Goal: Task Accomplishment & Management: Use online tool/utility

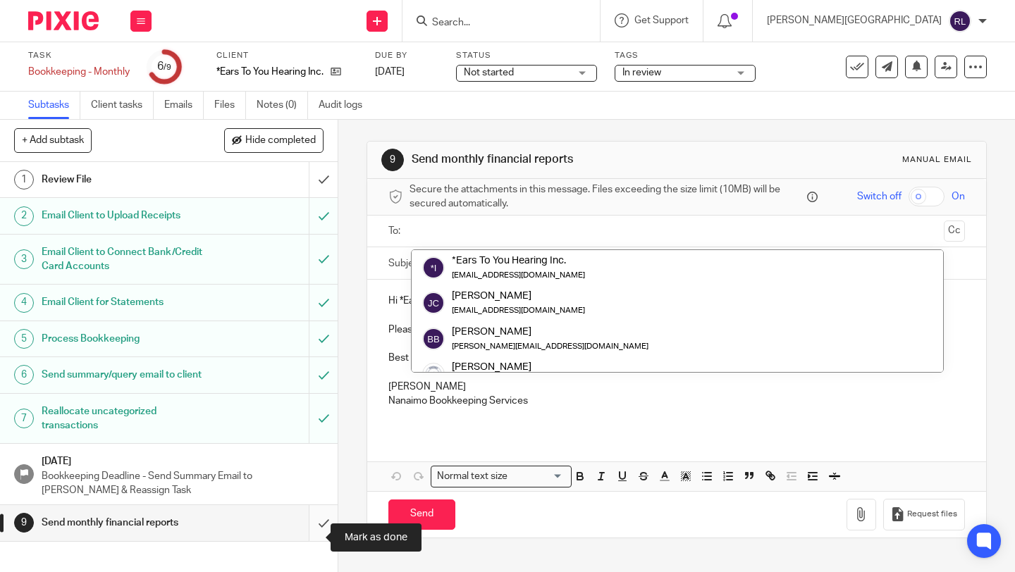
click at [310, 536] on input "submit" at bounding box center [169, 522] width 338 height 35
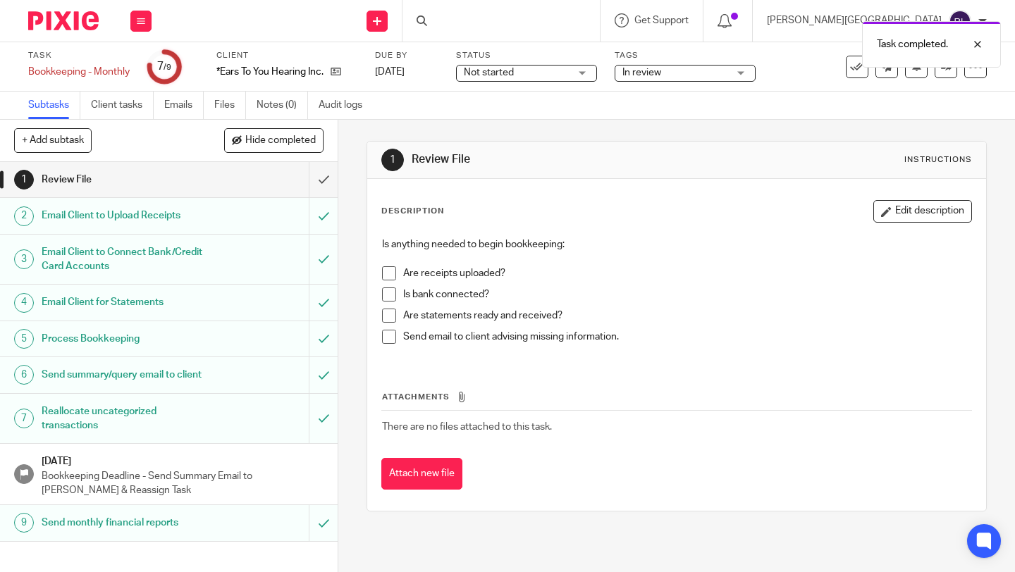
click at [529, 20] on div "Task completed." at bounding box center [753, 41] width 493 height 54
click at [977, 49] on div at bounding box center [967, 44] width 38 height 17
click at [557, 21] on input "Search" at bounding box center [494, 23] width 127 height 13
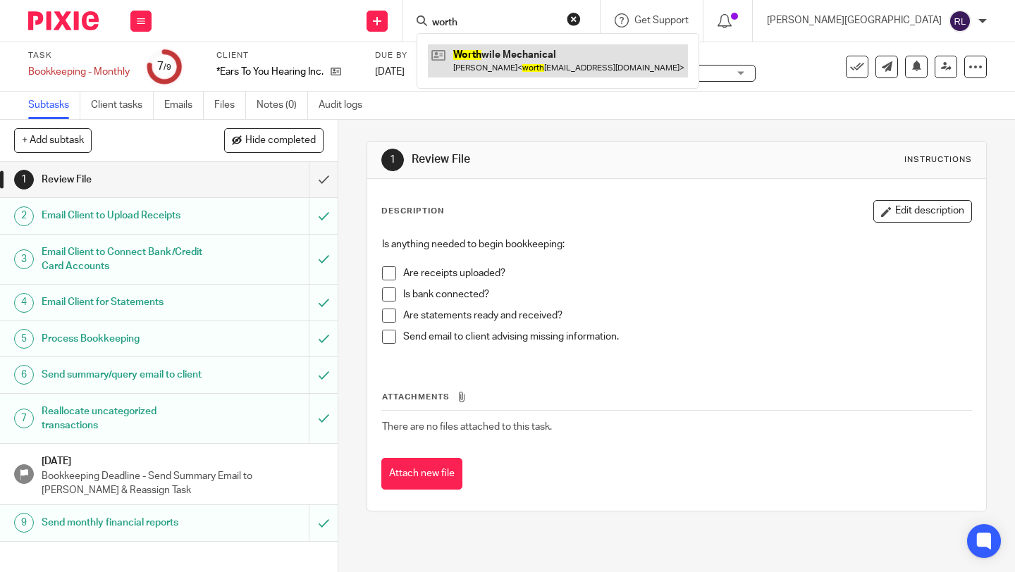
type input "worth"
click at [545, 63] on link at bounding box center [558, 60] width 260 height 32
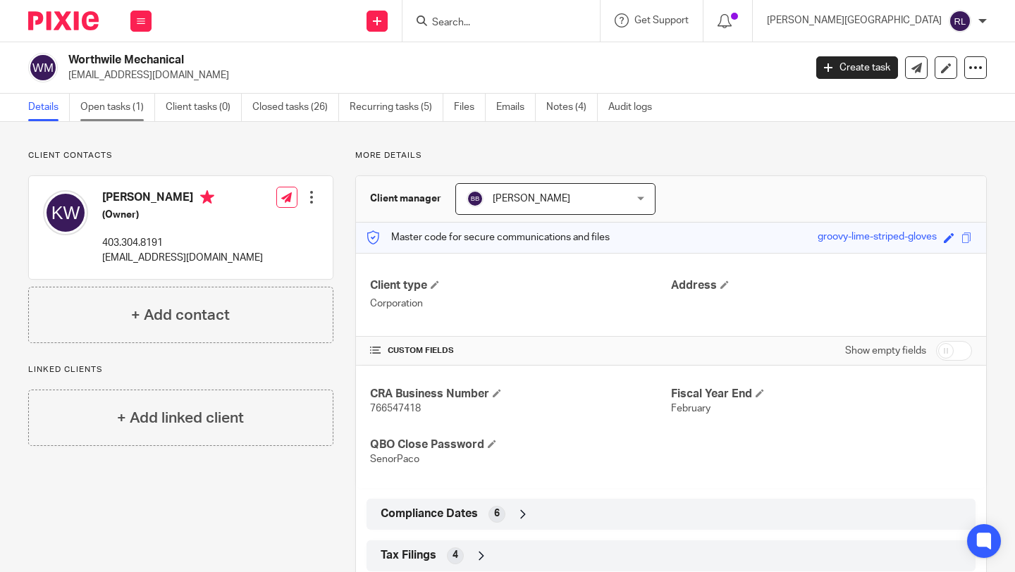
click at [106, 111] on link "Open tasks (1)" at bounding box center [117, 107] width 75 height 27
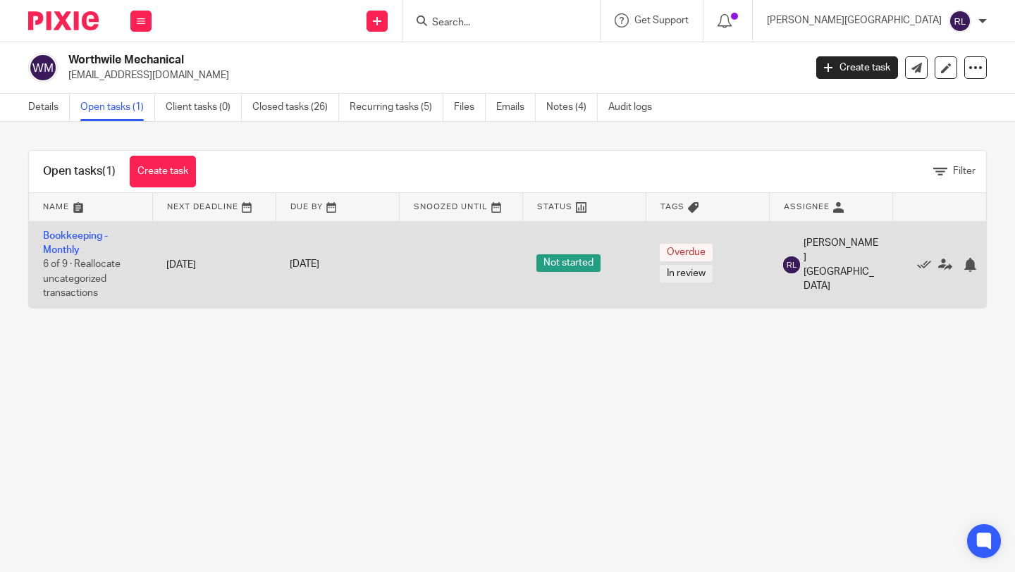
click at [67, 228] on td "Bookkeeping - Monthly 6 of 9 · Reallocate uncategorized transactions" at bounding box center [90, 264] width 123 height 87
click at [67, 234] on link "Bookkeeping - Monthly" at bounding box center [75, 243] width 65 height 24
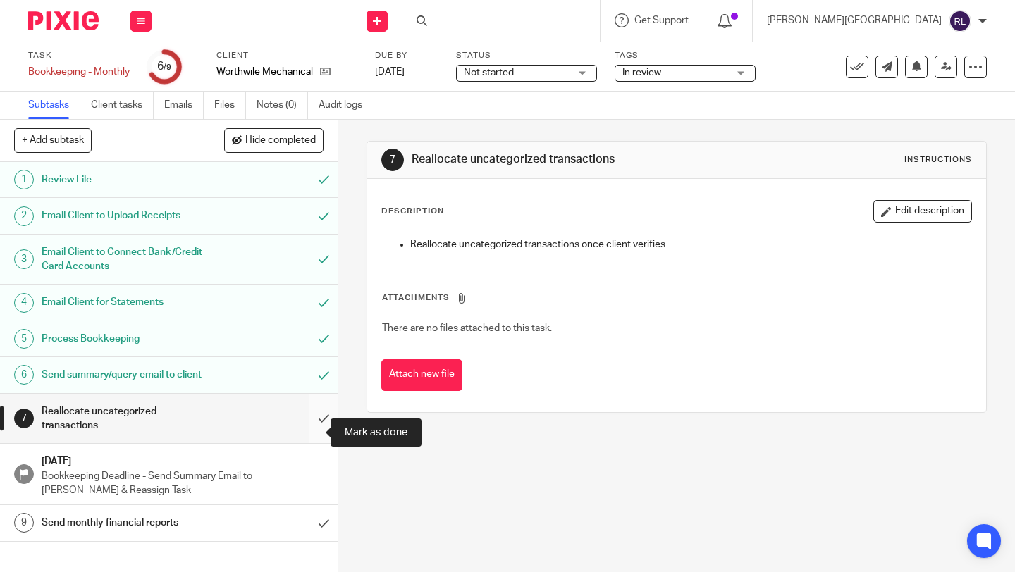
click at [310, 434] on input "submit" at bounding box center [169, 419] width 338 height 50
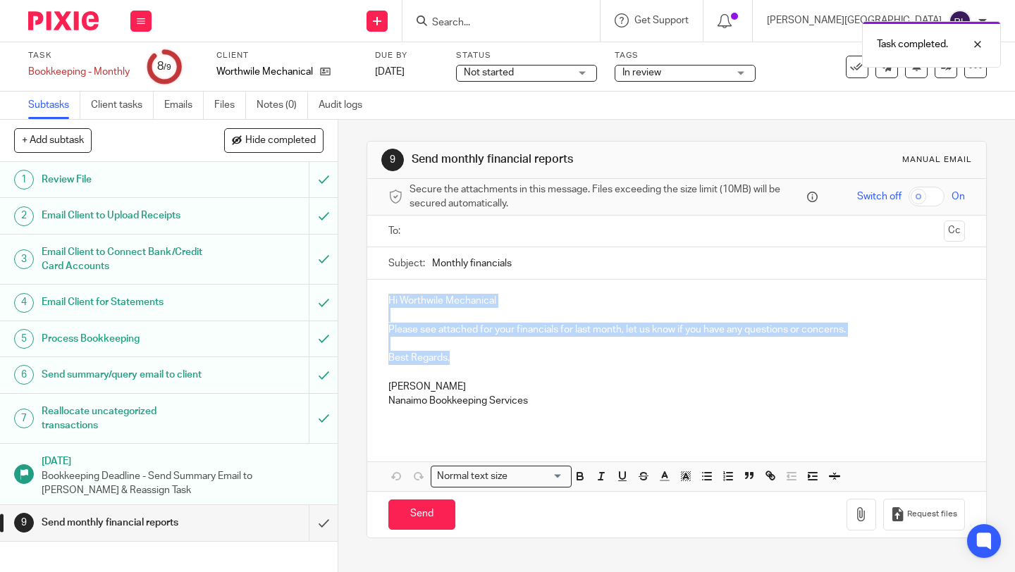
drag, startPoint x: 455, startPoint y: 364, endPoint x: 377, endPoint y: 304, distance: 97.5
click at [377, 304] on div "Hi Worthwile Mechanical Please see attached for your financials for last month,…" at bounding box center [676, 356] width 619 height 153
copy div "Hi Worthwile Mechanical Please see attached for your financials for last month,…"
click at [482, 228] on input "text" at bounding box center [676, 231] width 524 height 16
